Goal: Task Accomplishment & Management: Manage account settings

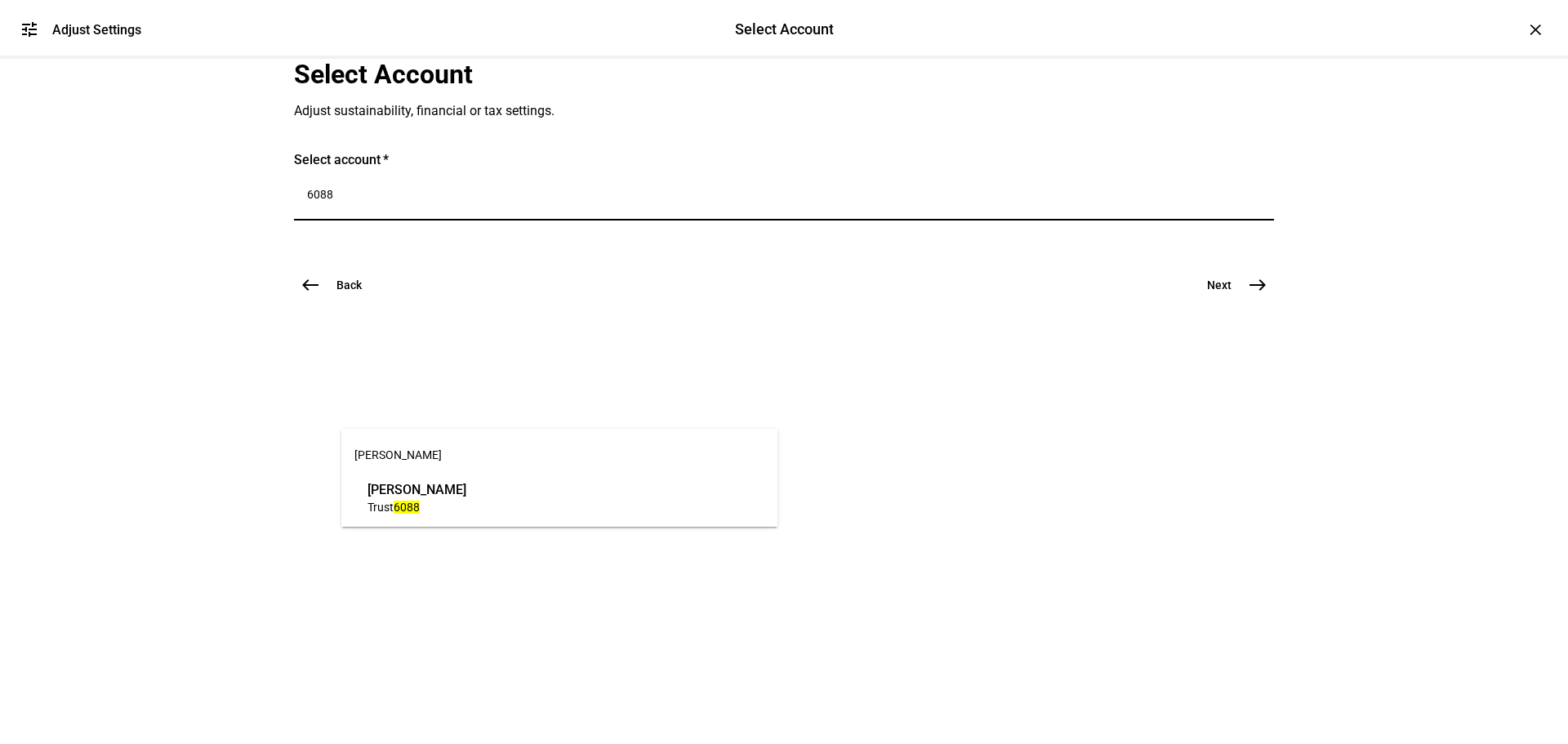
click at [478, 201] on input "6088" at bounding box center [784, 194] width 954 height 13
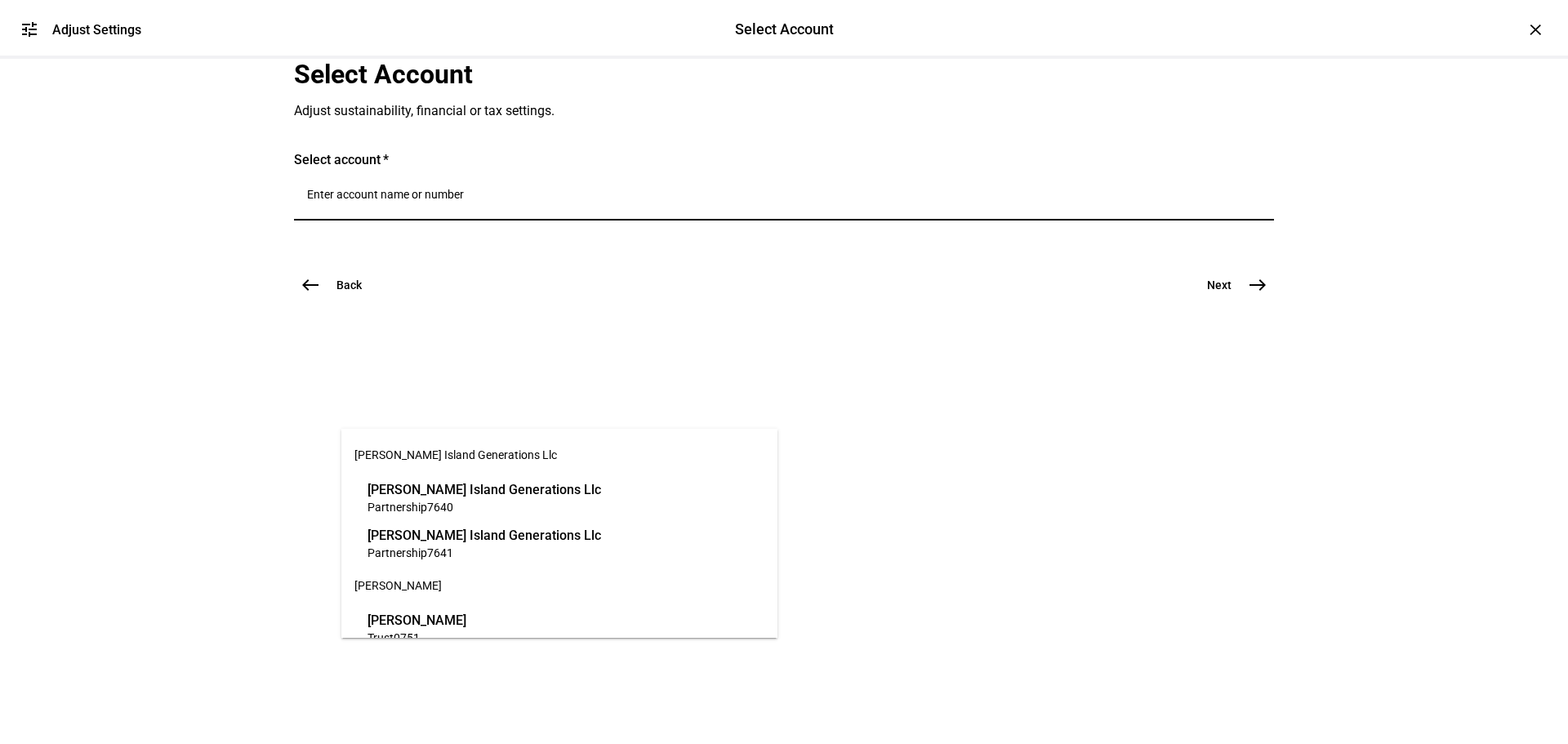
click at [605, 201] on input "Number" at bounding box center [784, 194] width 954 height 13
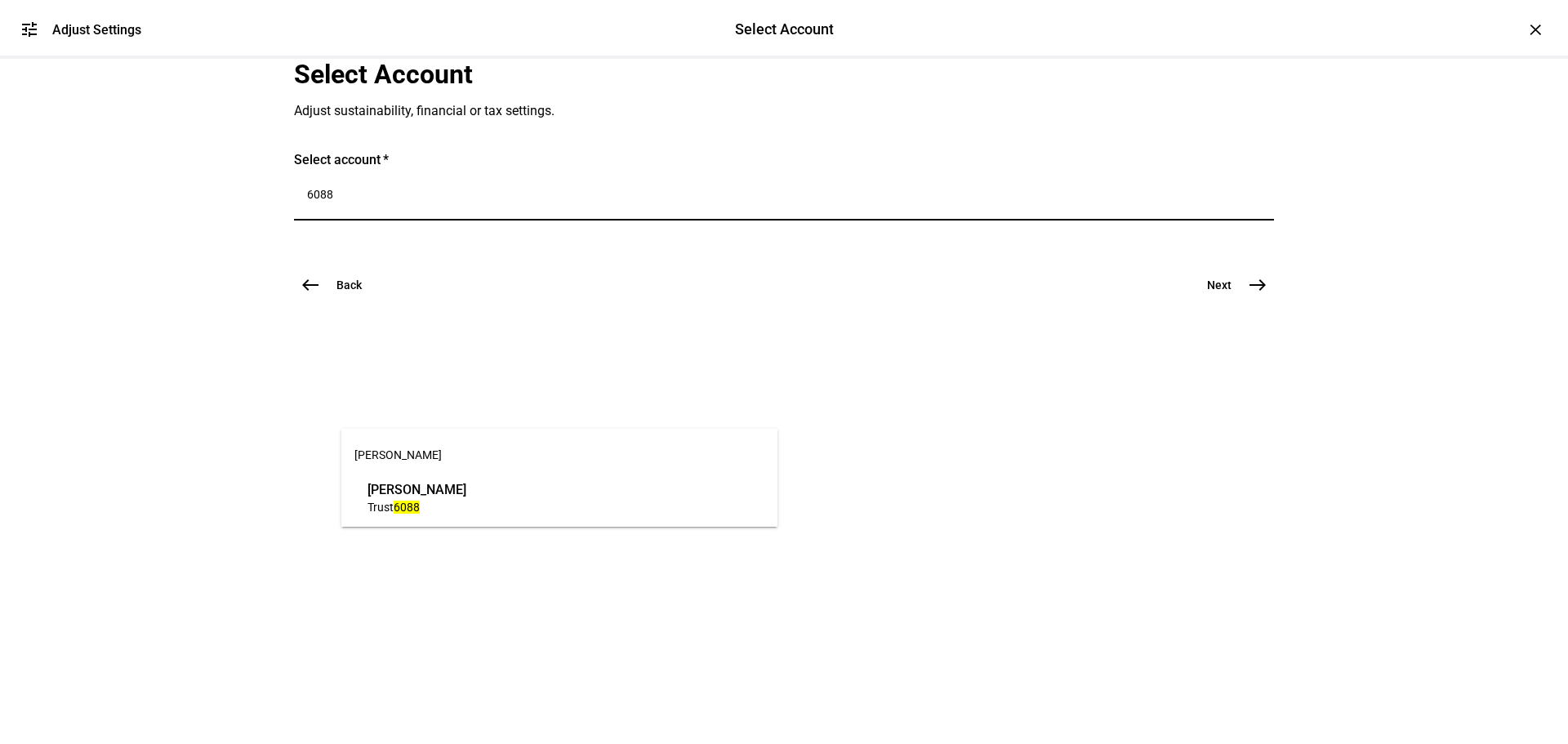
type input "6088"
click at [467, 513] on span "Trust 6088" at bounding box center [416, 507] width 98 height 16
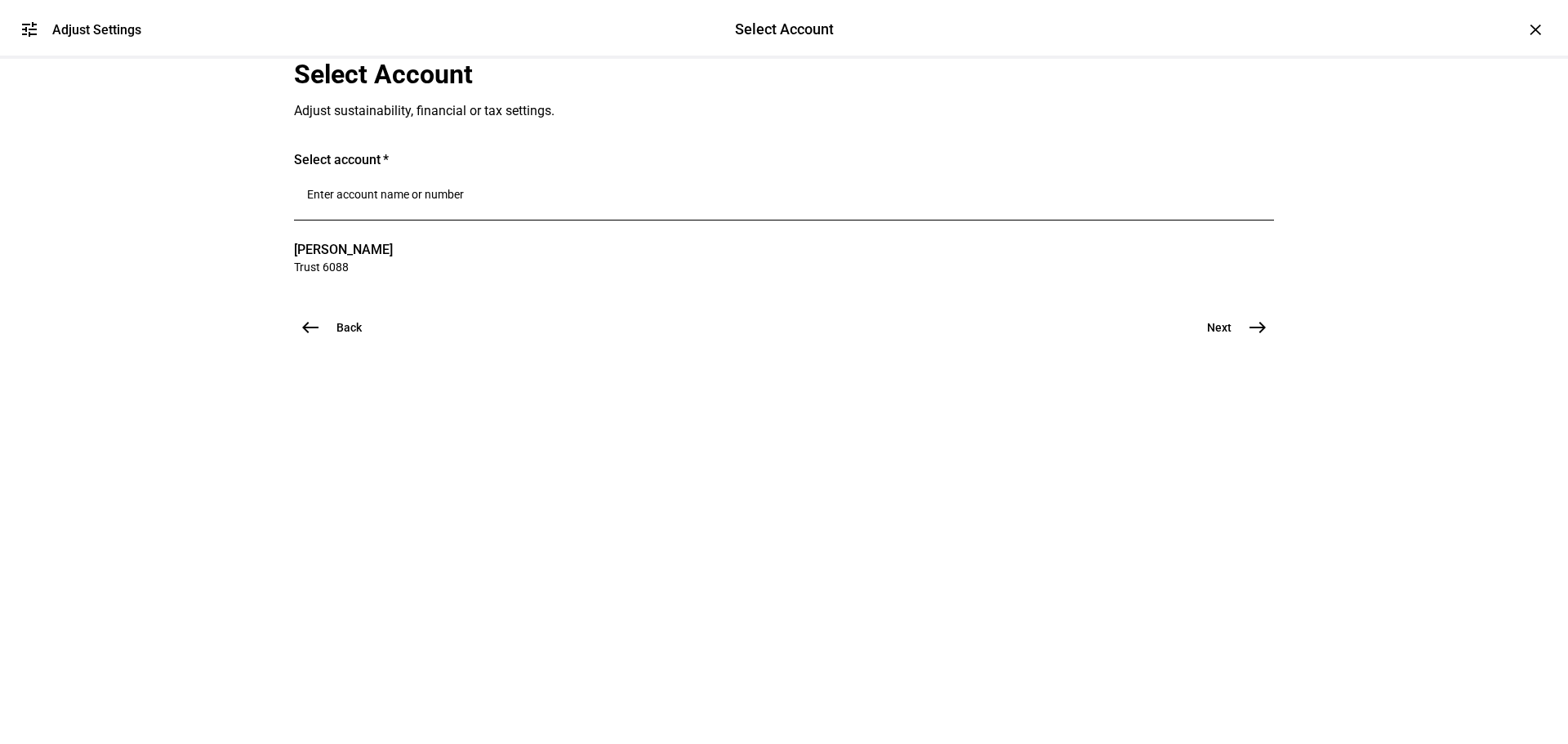
click at [1241, 344] on button "Next east" at bounding box center [1230, 327] width 86 height 33
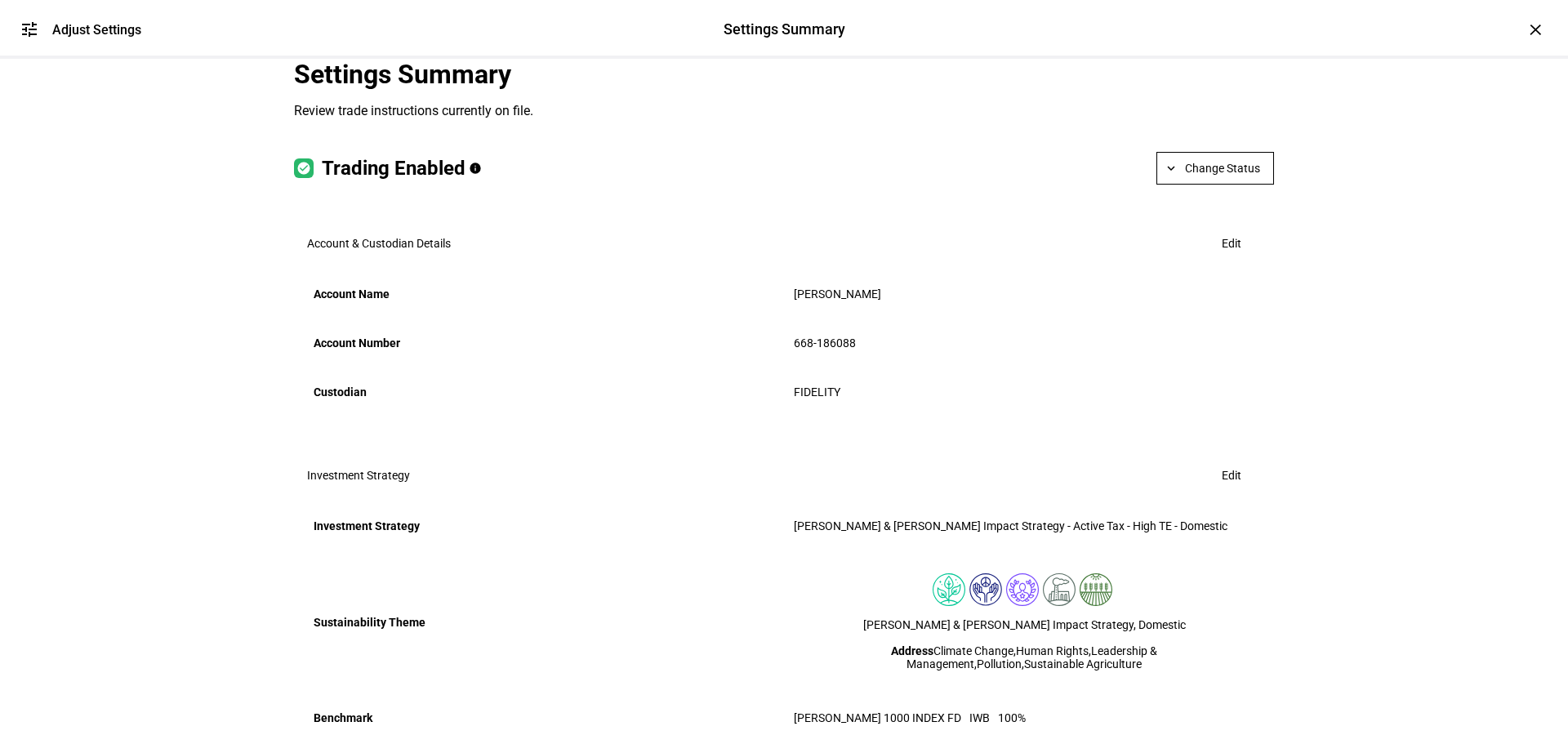
click at [1237, 188] on span at bounding box center [1215, 168] width 116 height 39
click at [1232, 350] on button "Halt Trading" at bounding box center [1222, 366] width 92 height 39
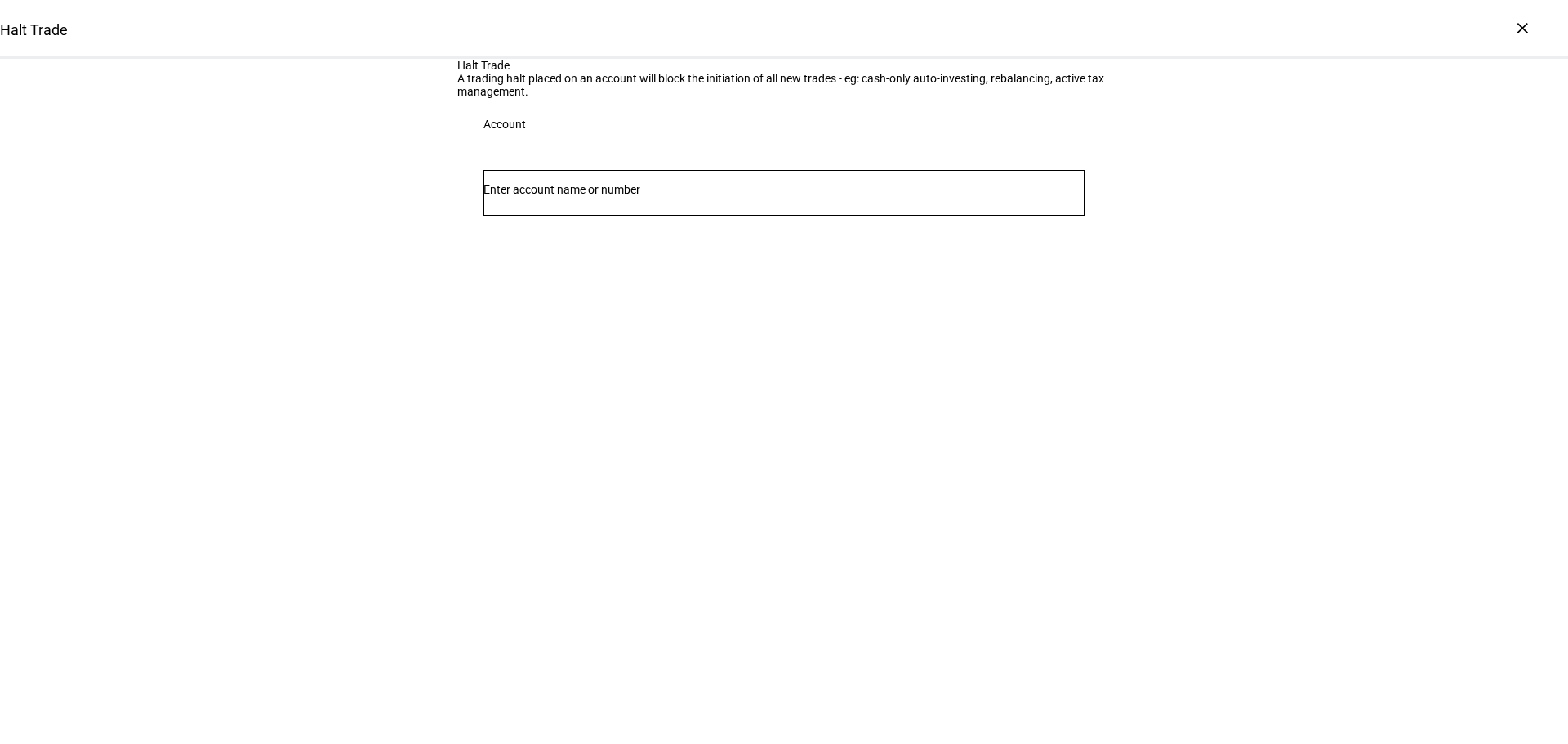
click at [645, 196] on input "Number" at bounding box center [784, 189] width 601 height 13
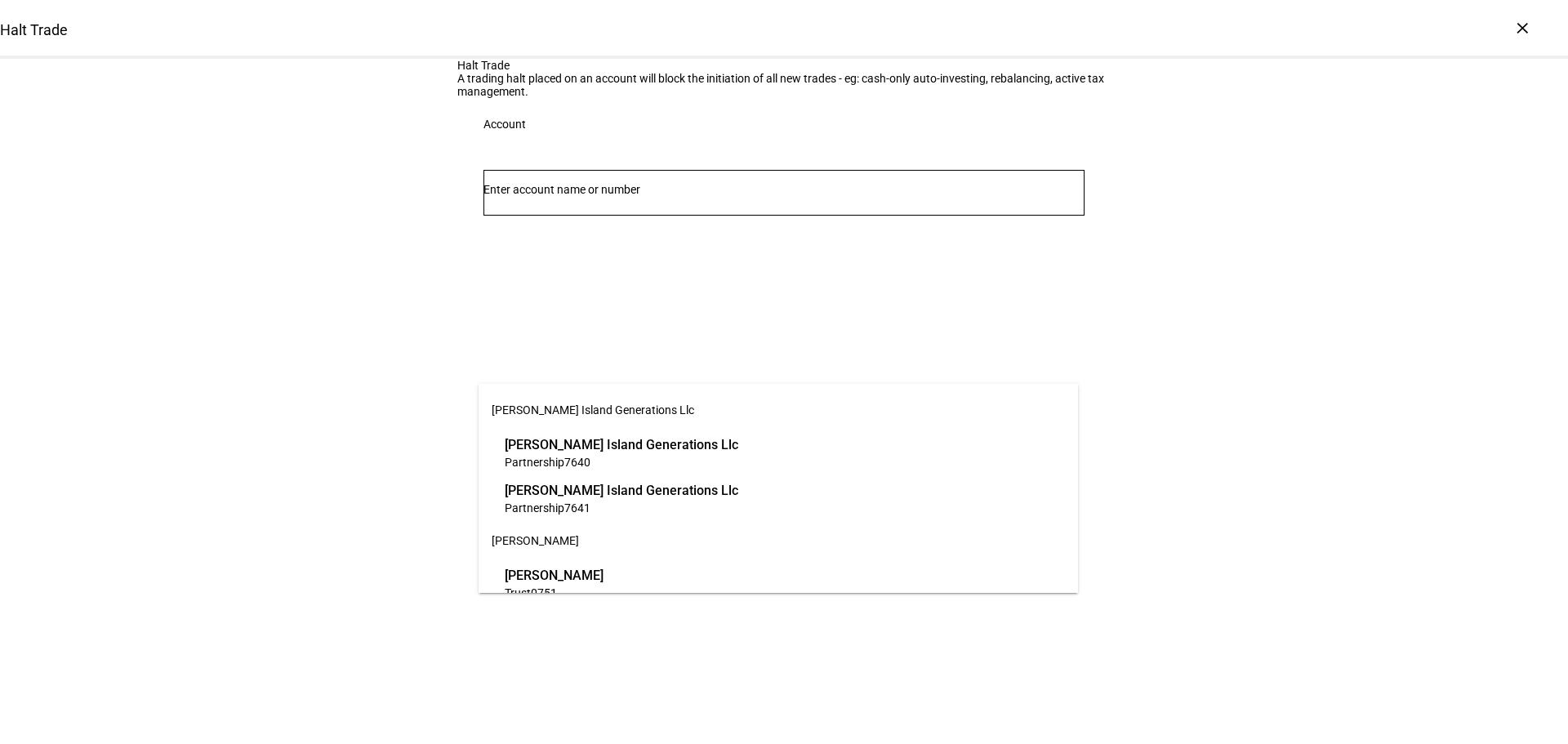
click at [608, 196] on input "Number" at bounding box center [784, 189] width 601 height 13
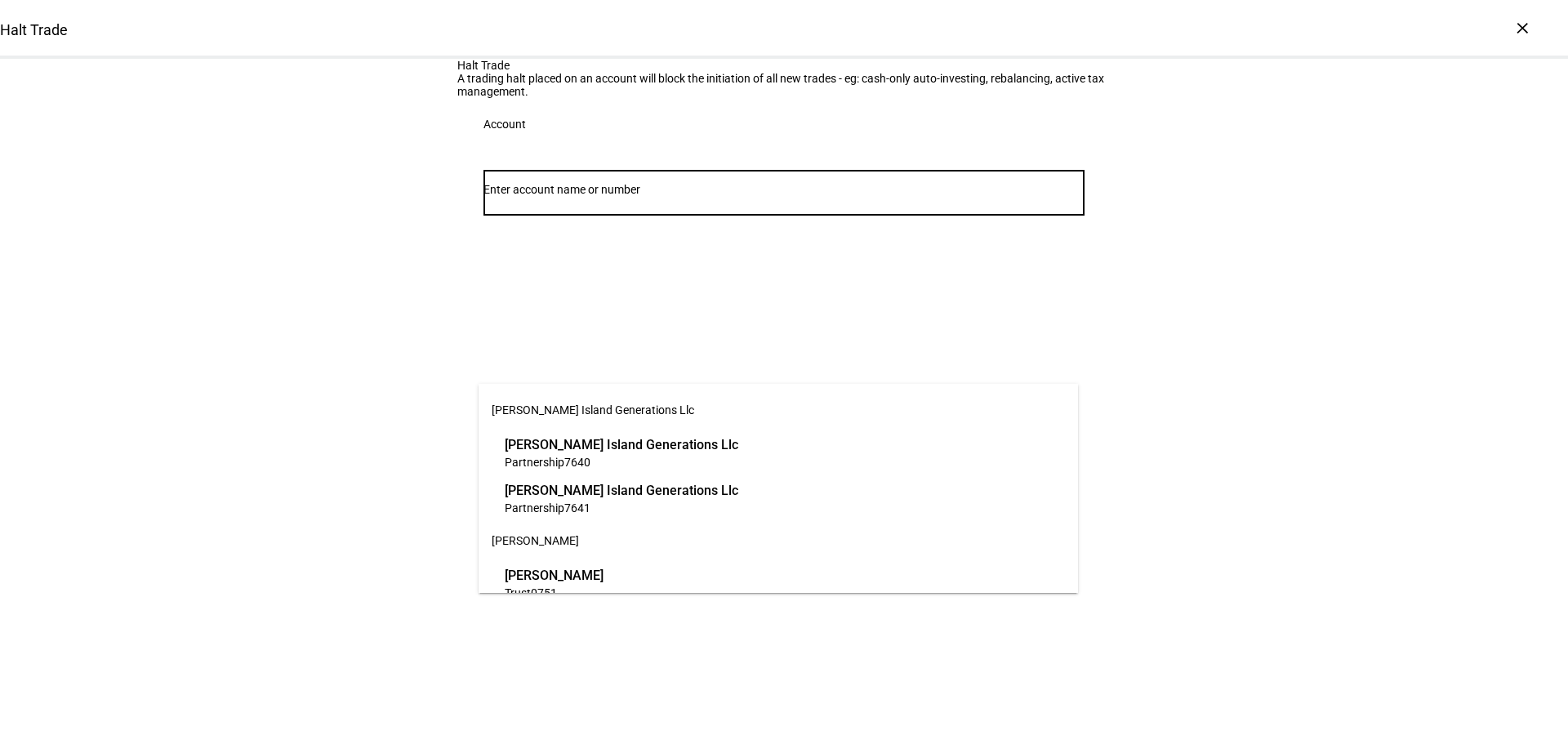
click at [739, 196] on input "Number" at bounding box center [784, 189] width 601 height 13
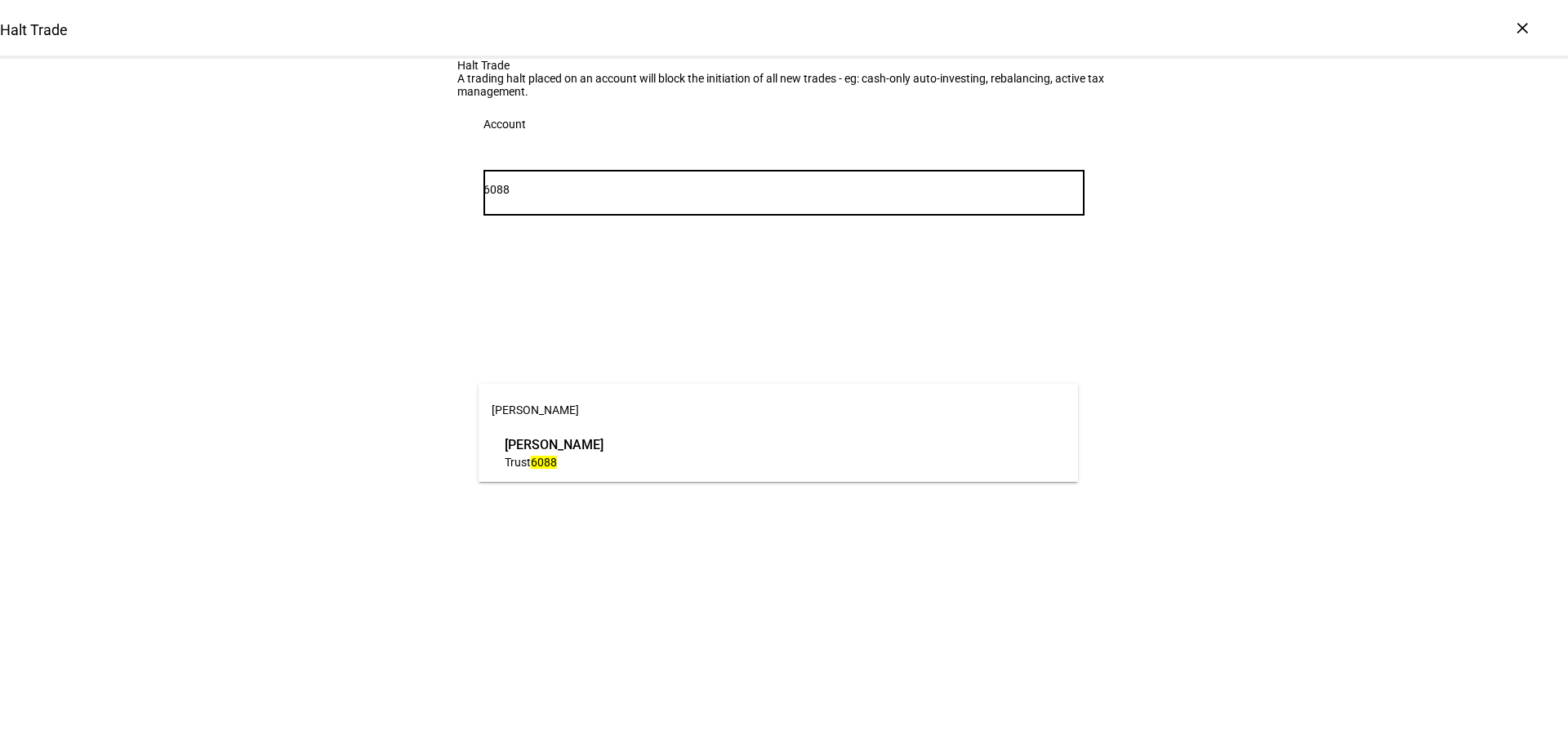
type input "6088"
click at [604, 461] on span "Trust 6088" at bounding box center [554, 462] width 98 height 16
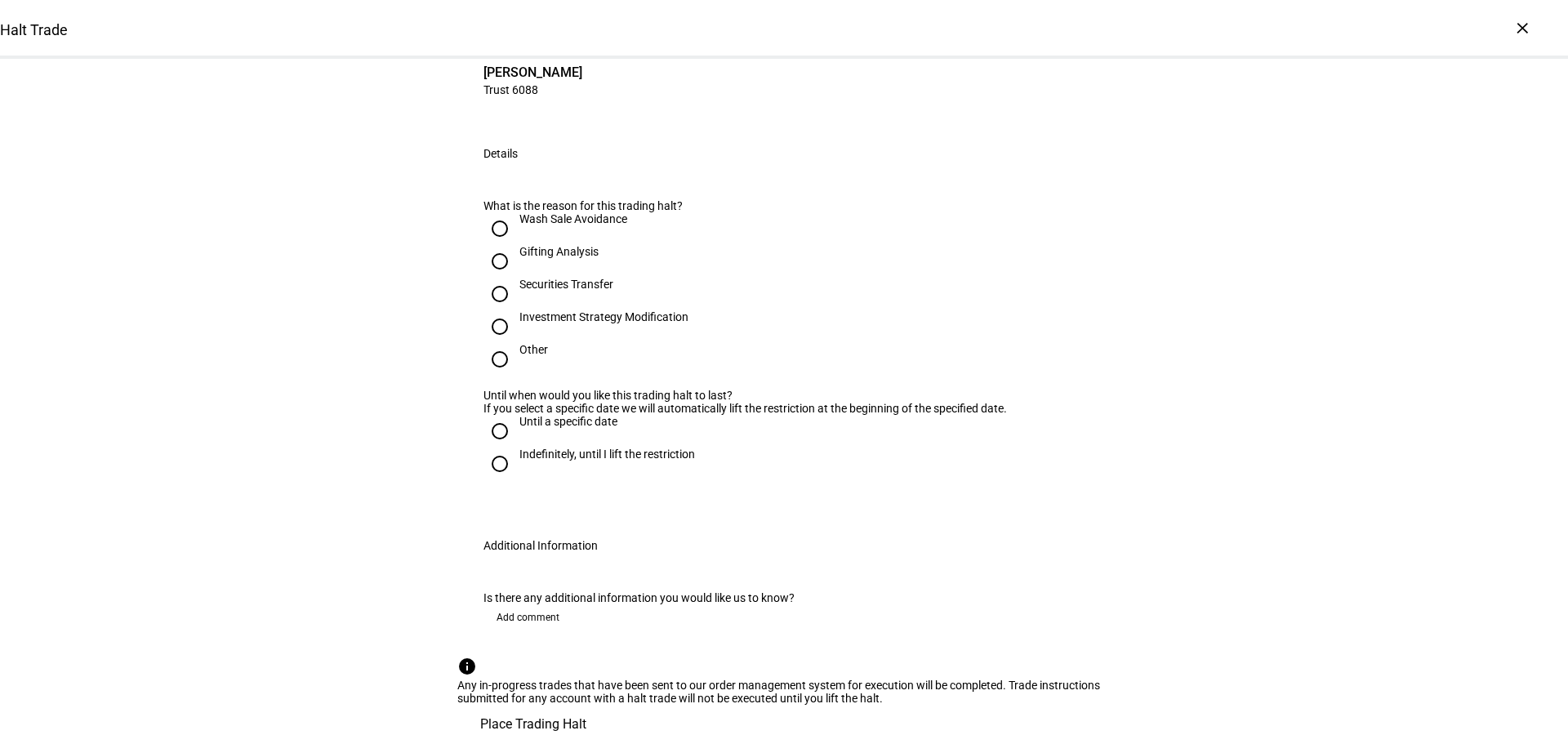
scroll to position [409, 0]
click at [526, 343] on div "Other" at bounding box center [533, 349] width 29 height 13
click at [516, 343] on input "Other" at bounding box center [500, 359] width 33 height 33
radio input "true"
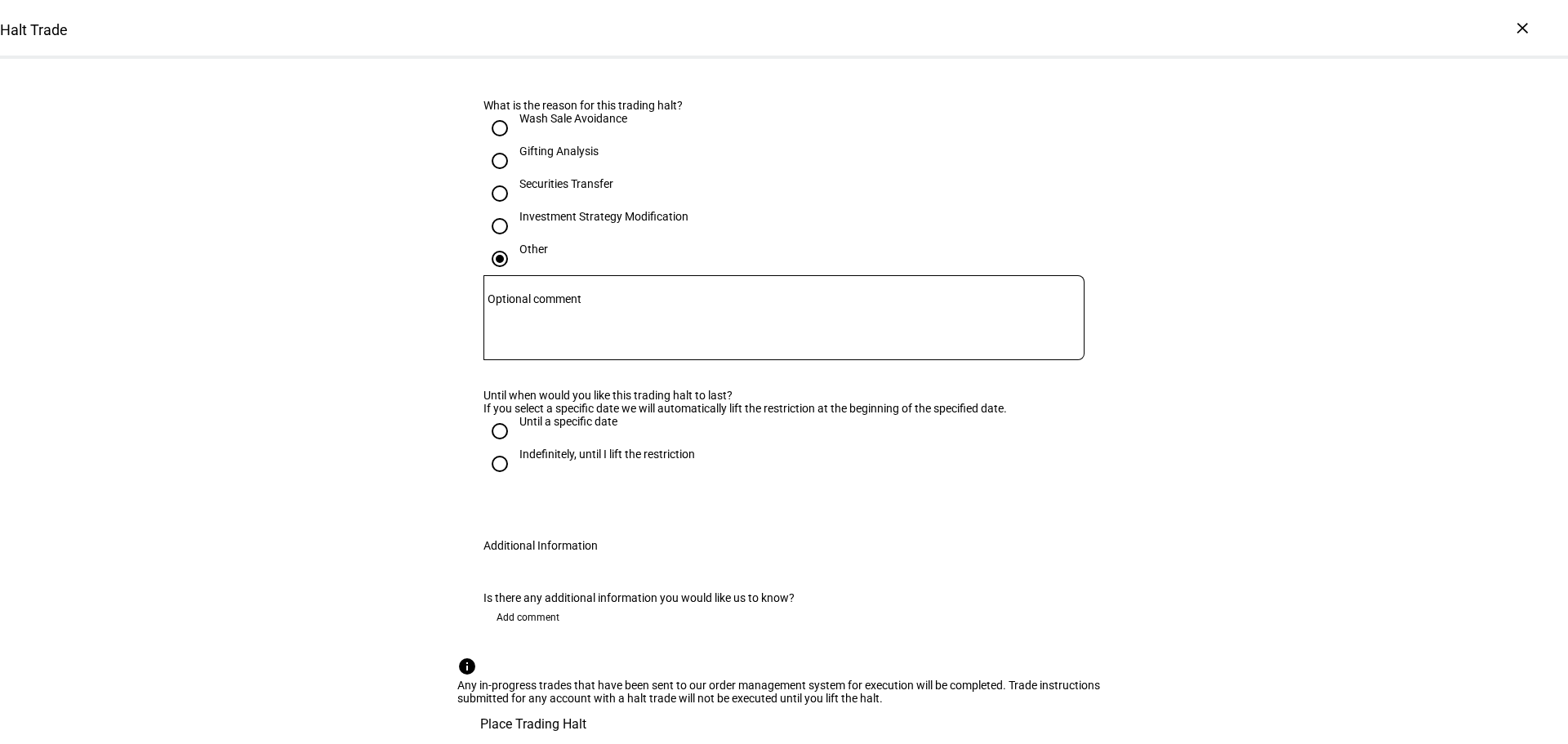
click at [536, 190] on div "Securities Transfer" at bounding box center [566, 183] width 94 height 13
click at [516, 210] on input "Securities Transfer" at bounding box center [500, 194] width 33 height 33
radio input "true"
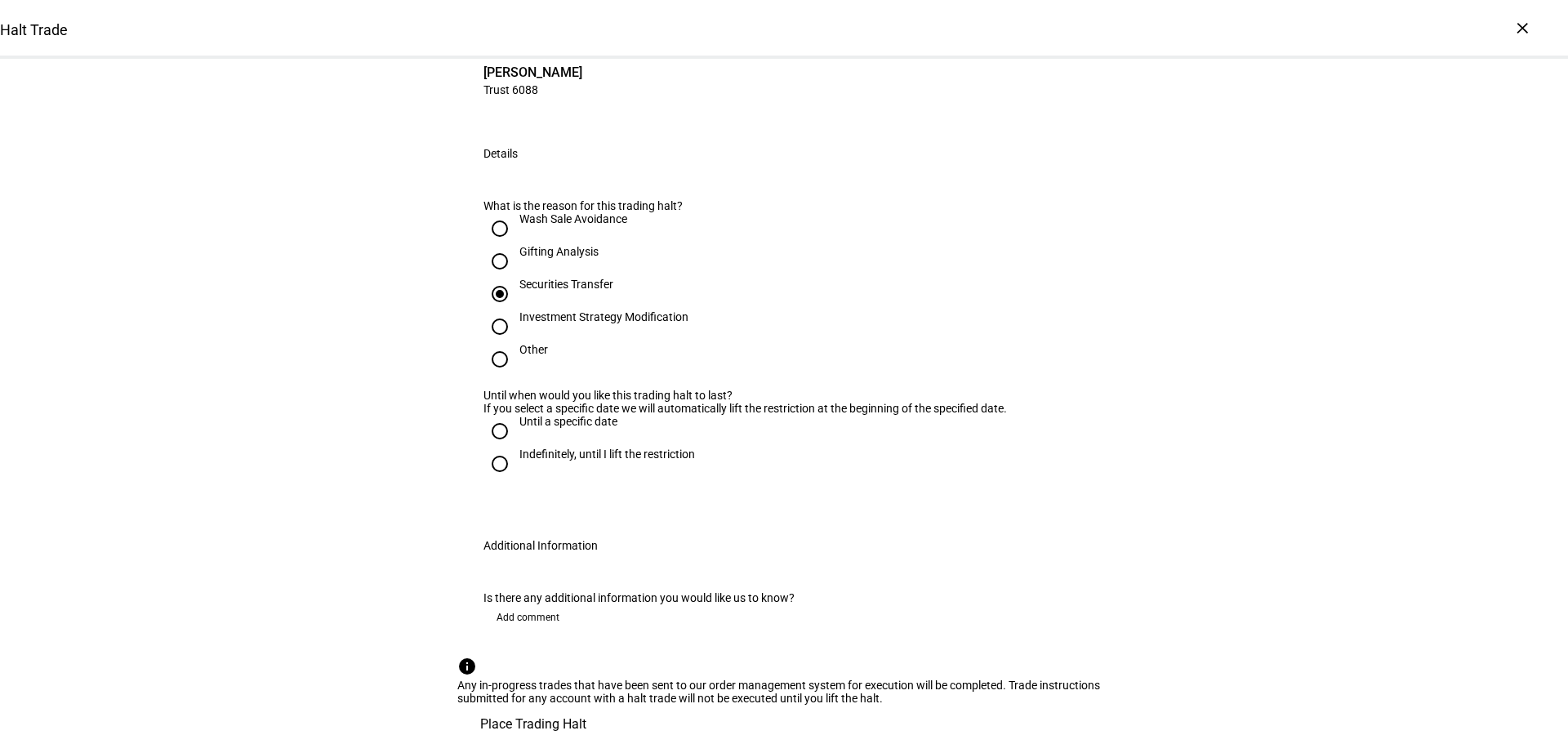
scroll to position [563, 0]
click at [589, 415] on div "Until a specific date" at bounding box center [568, 421] width 98 height 13
click at [516, 415] on input "Until a specific date" at bounding box center [500, 431] width 33 height 33
radio input "true"
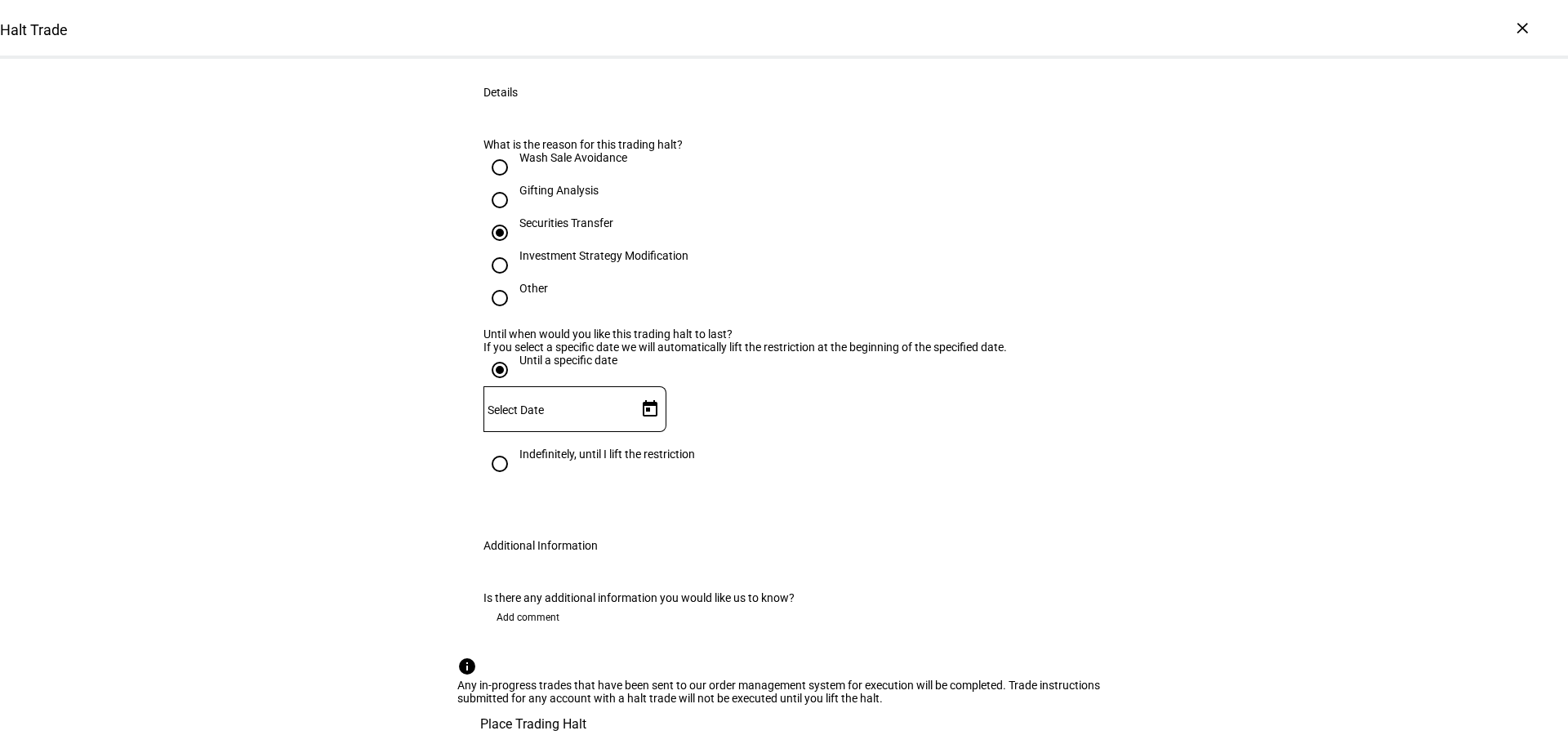
click at [588, 448] on div "Indefinitely, until I lift the restriction" at bounding box center [606, 454] width 175 height 13
click at [516, 448] on input "Indefinitely, until I lift the restriction" at bounding box center [500, 464] width 33 height 33
radio input "true"
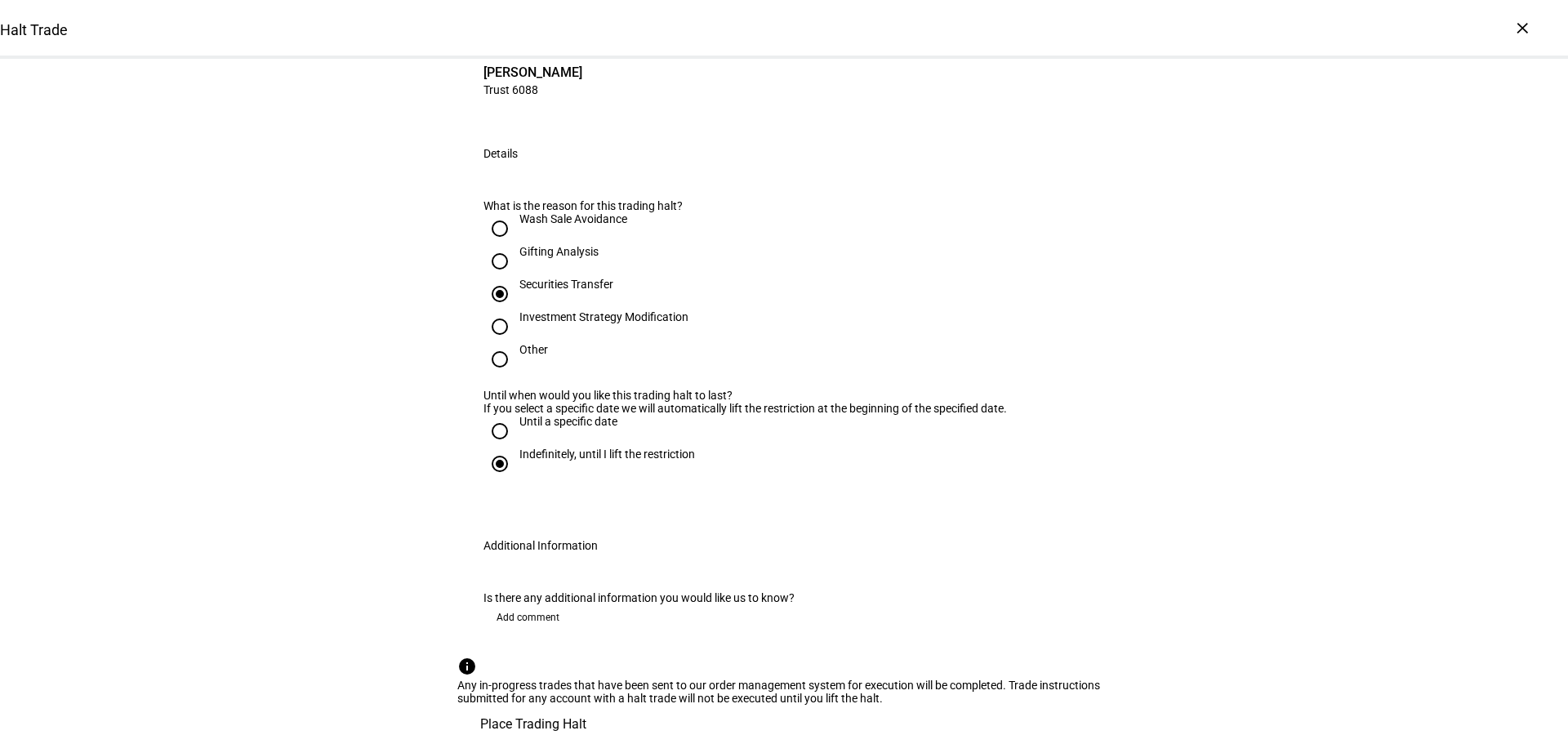
click at [587, 705] on span "Place Trading Halt" at bounding box center [533, 724] width 106 height 39
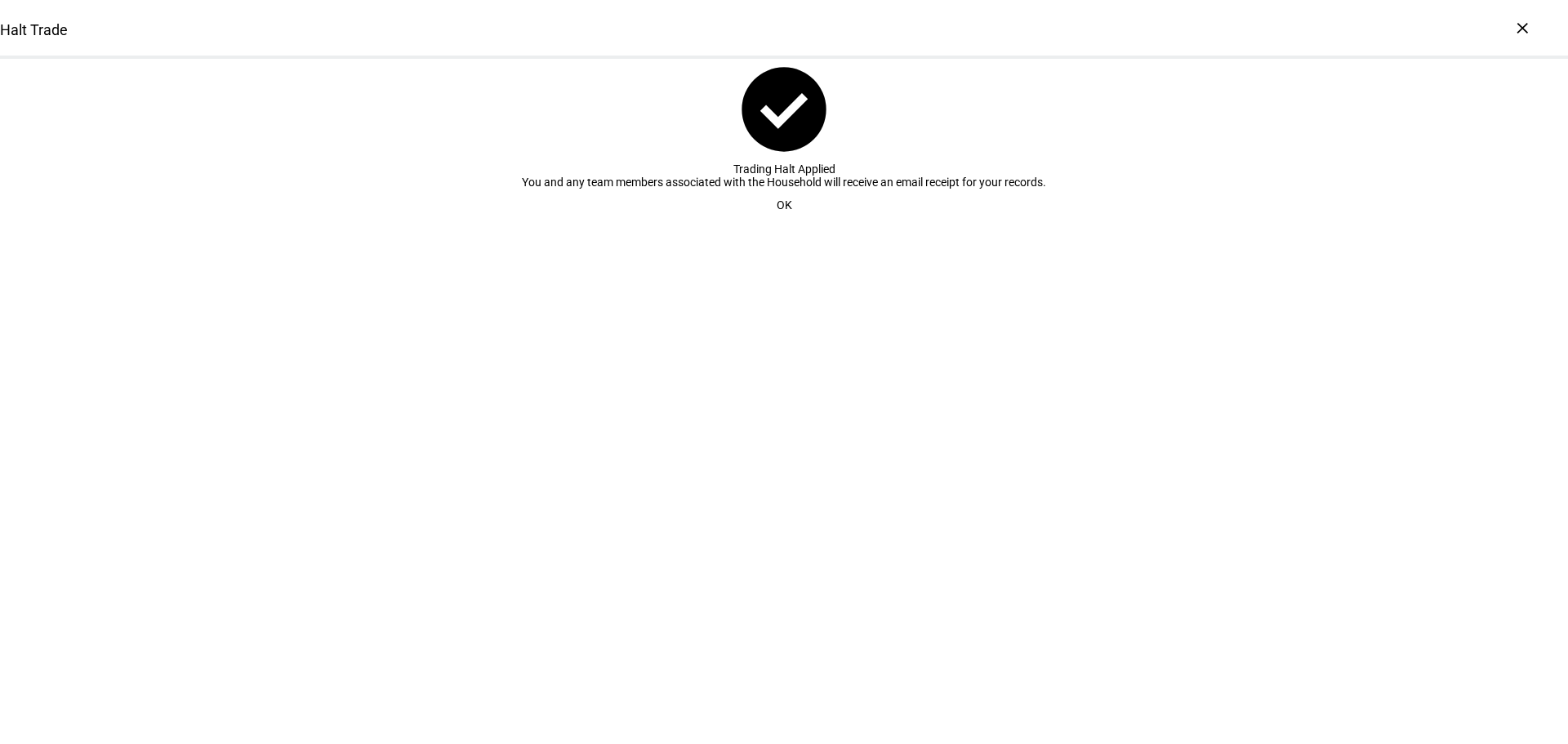
click at [789, 221] on span at bounding box center [784, 205] width 54 height 33
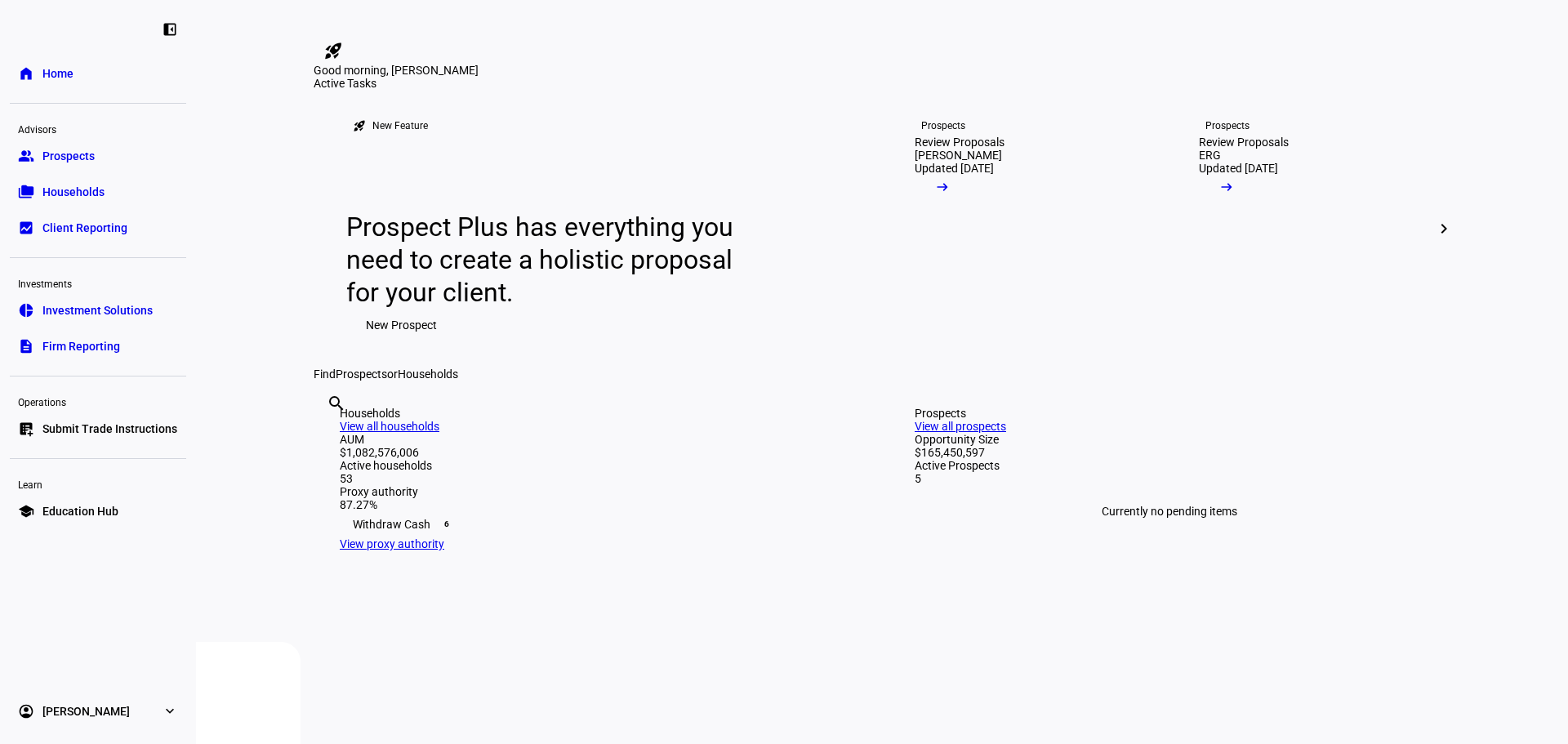
drag, startPoint x: 1336, startPoint y: 578, endPoint x: 1338, endPoint y: 615, distance: 37.1
